Goal: Transaction & Acquisition: Purchase product/service

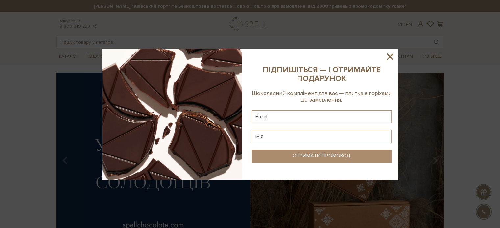
click at [389, 58] on icon at bounding box center [389, 56] width 11 height 11
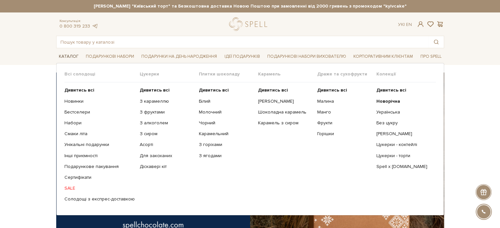
click at [72, 56] on link "Каталог" at bounding box center [68, 57] width 25 height 10
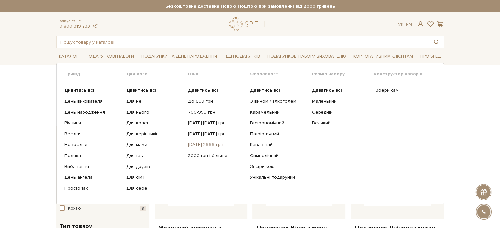
click at [202, 146] on link "[DATE]-2999 грн" at bounding box center [216, 145] width 57 height 6
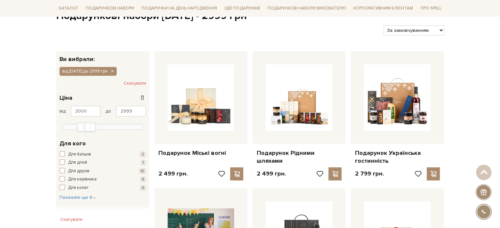
scroll to position [66, 0]
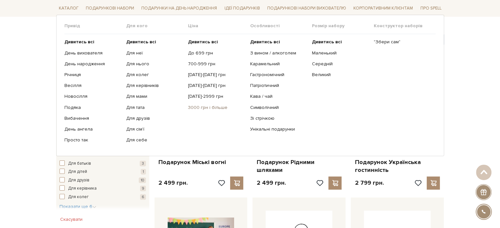
click at [206, 108] on link "3000 грн і більше" at bounding box center [216, 107] width 57 height 6
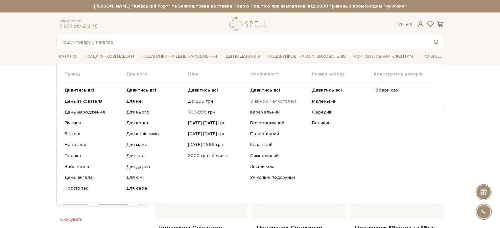
click at [279, 99] on link "З вином / алкоголем" at bounding box center [278, 102] width 57 height 6
click at [204, 155] on link "3000 грн і більше" at bounding box center [216, 156] width 57 height 6
click at [267, 100] on link "З вином / алкоголем" at bounding box center [278, 102] width 57 height 6
click at [212, 155] on link "3000 грн і більше" at bounding box center [216, 156] width 57 height 6
click at [282, 100] on link "З вином / алкоголем" at bounding box center [278, 102] width 57 height 6
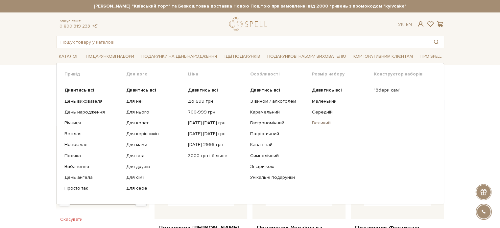
click at [325, 121] on link "Великий" at bounding box center [340, 123] width 57 height 6
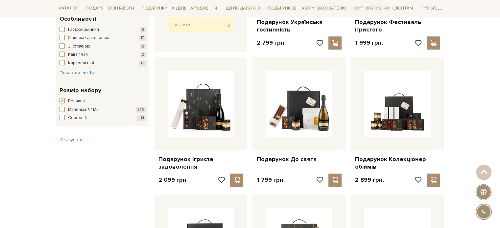
scroll to position [328, 0]
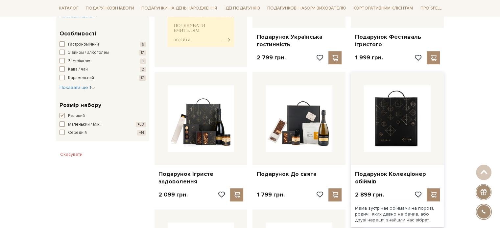
click at [410, 125] on img at bounding box center [397, 118] width 67 height 67
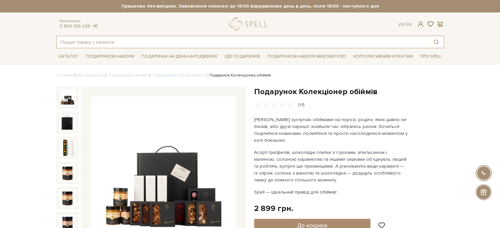
click at [108, 43] on input "text" at bounding box center [242, 42] width 372 height 12
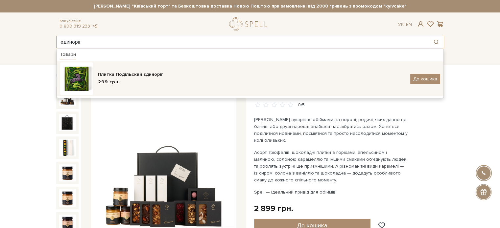
type input "единоріг"
click at [73, 81] on img at bounding box center [76, 78] width 33 height 33
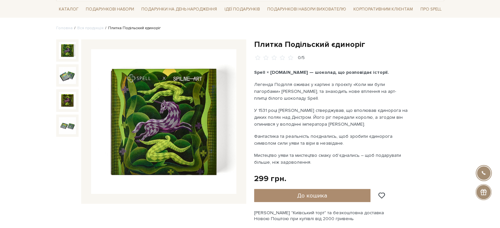
scroll to position [66, 0]
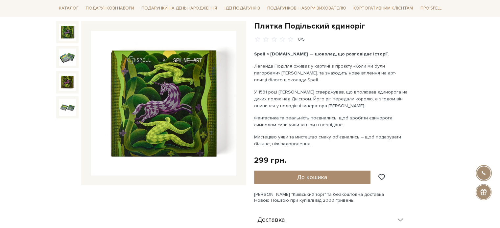
click at [68, 33] on img at bounding box center [67, 32] width 17 height 17
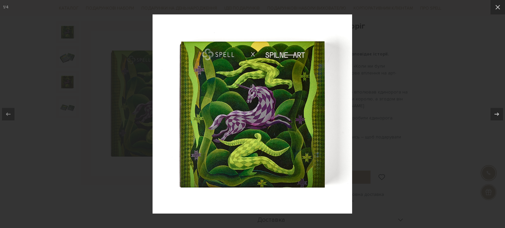
click at [394, 39] on div at bounding box center [252, 114] width 505 height 228
